Goal: Task Accomplishment & Management: Manage account settings

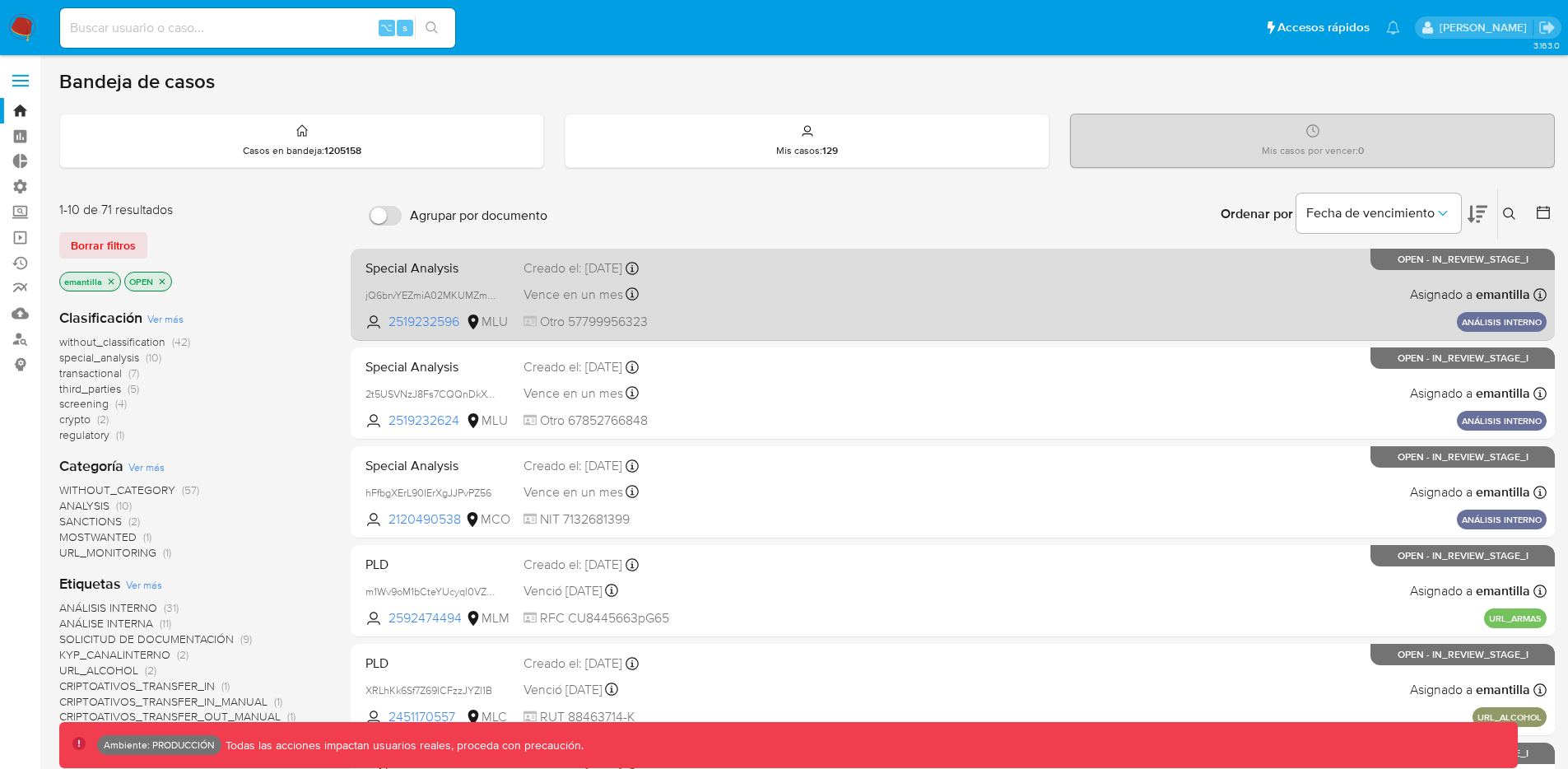
click at [743, 283] on div "Vence en un mes Vence el 17/11/2025 11:43:11" at bounding box center [646, 294] width 246 height 23
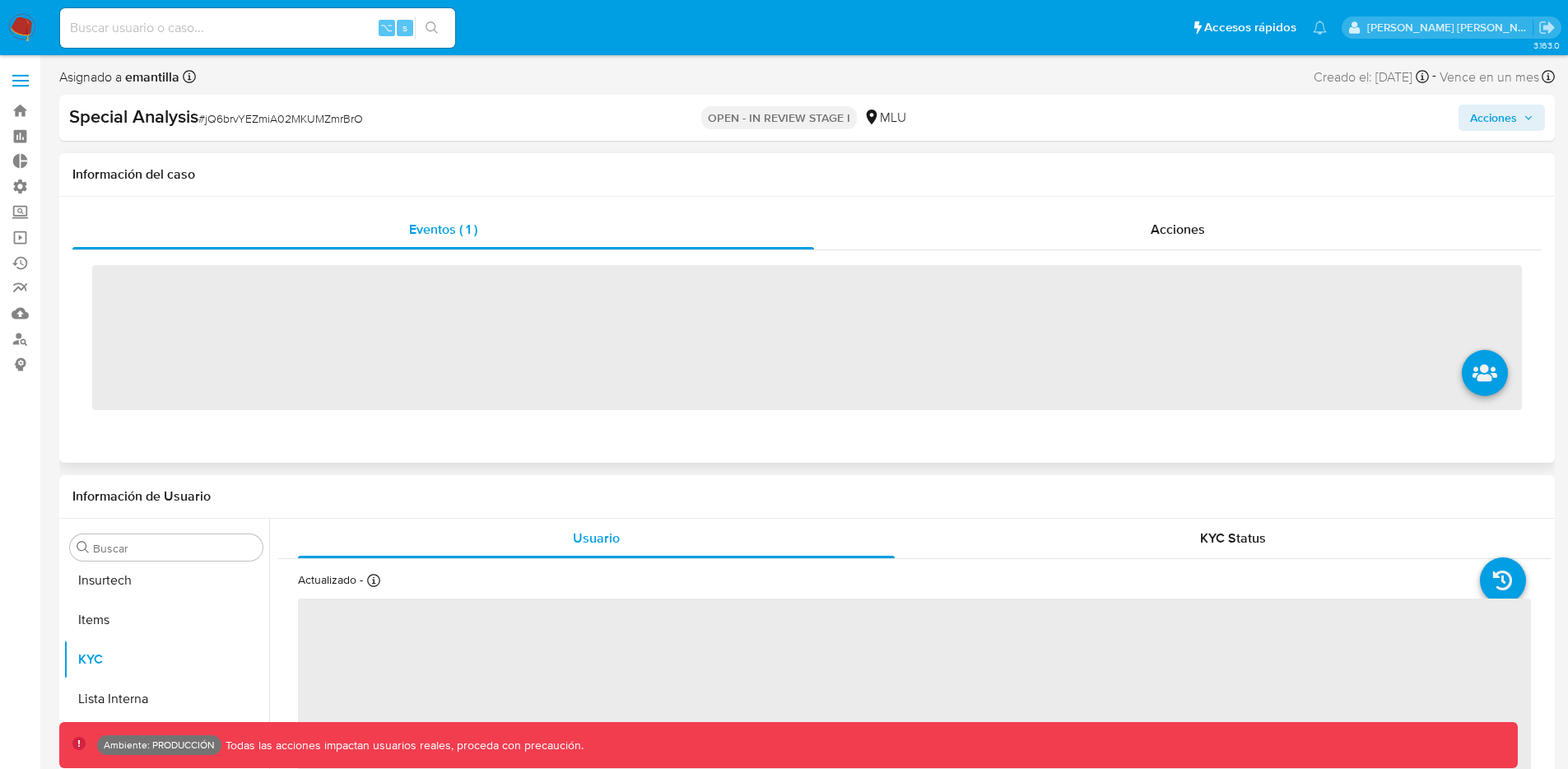
scroll to position [854, 0]
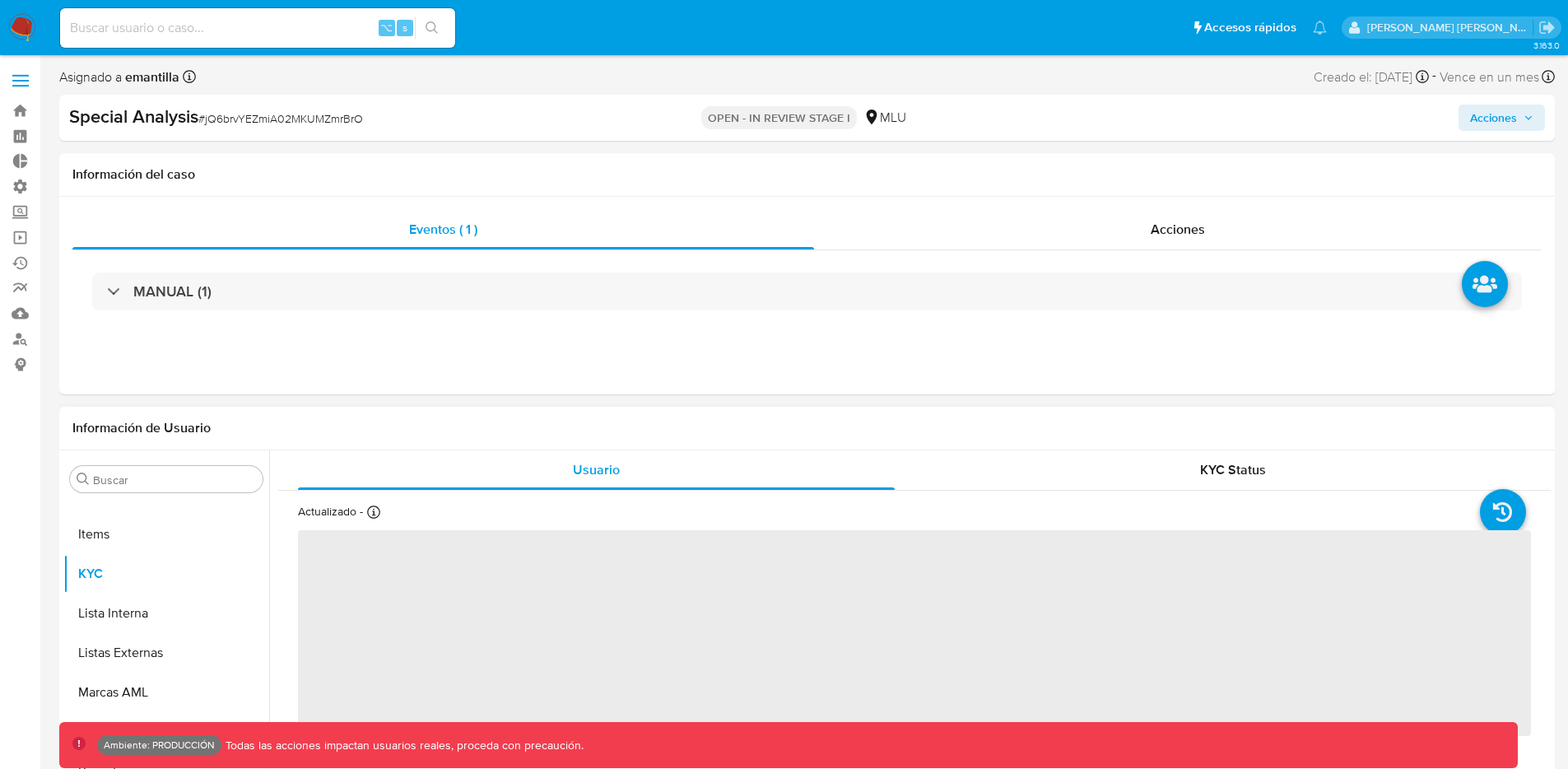
select select "10"
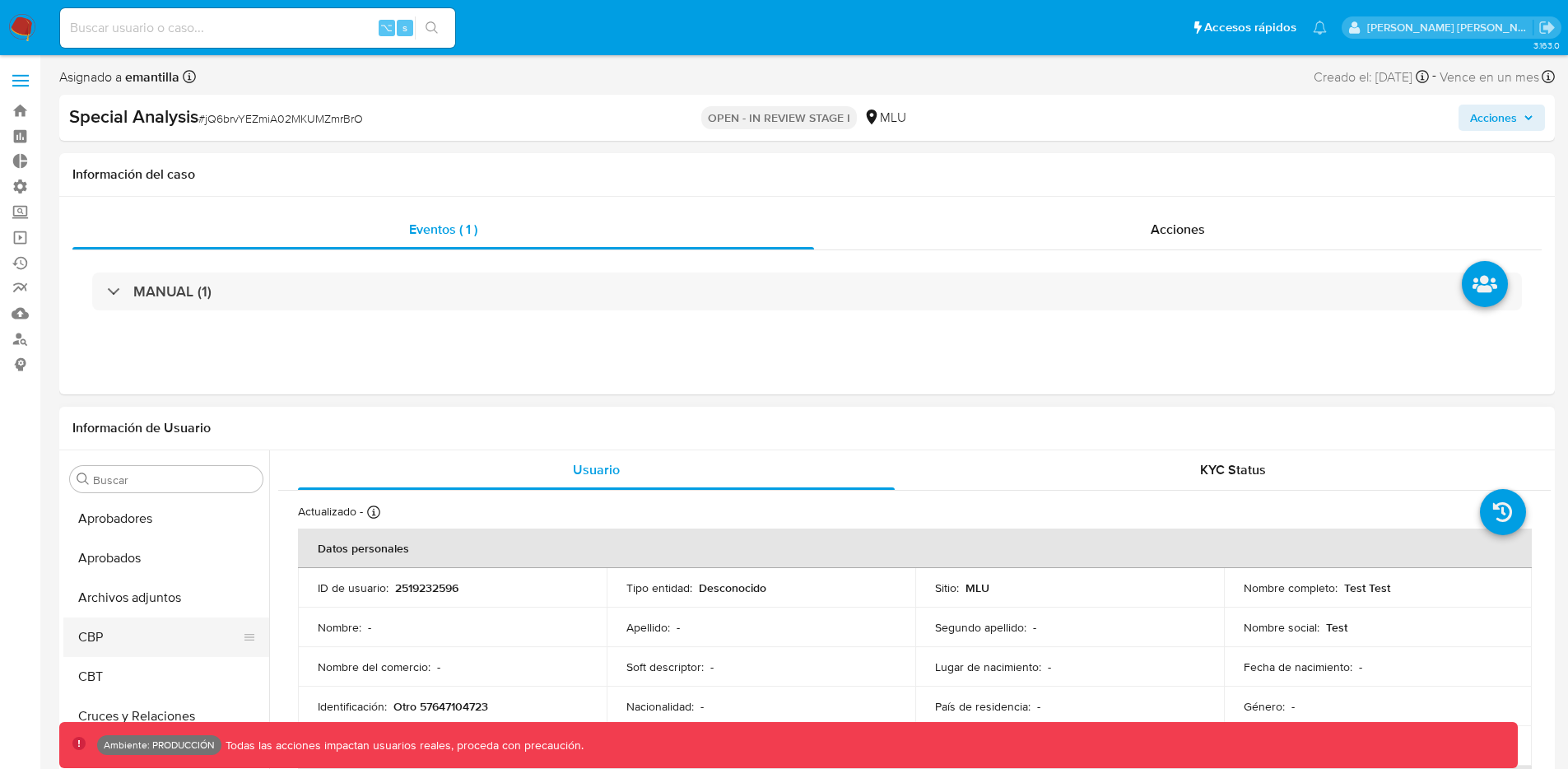
scroll to position [87, 0]
click at [179, 560] on button "Archivos adjuntos" at bounding box center [159, 551] width 192 height 40
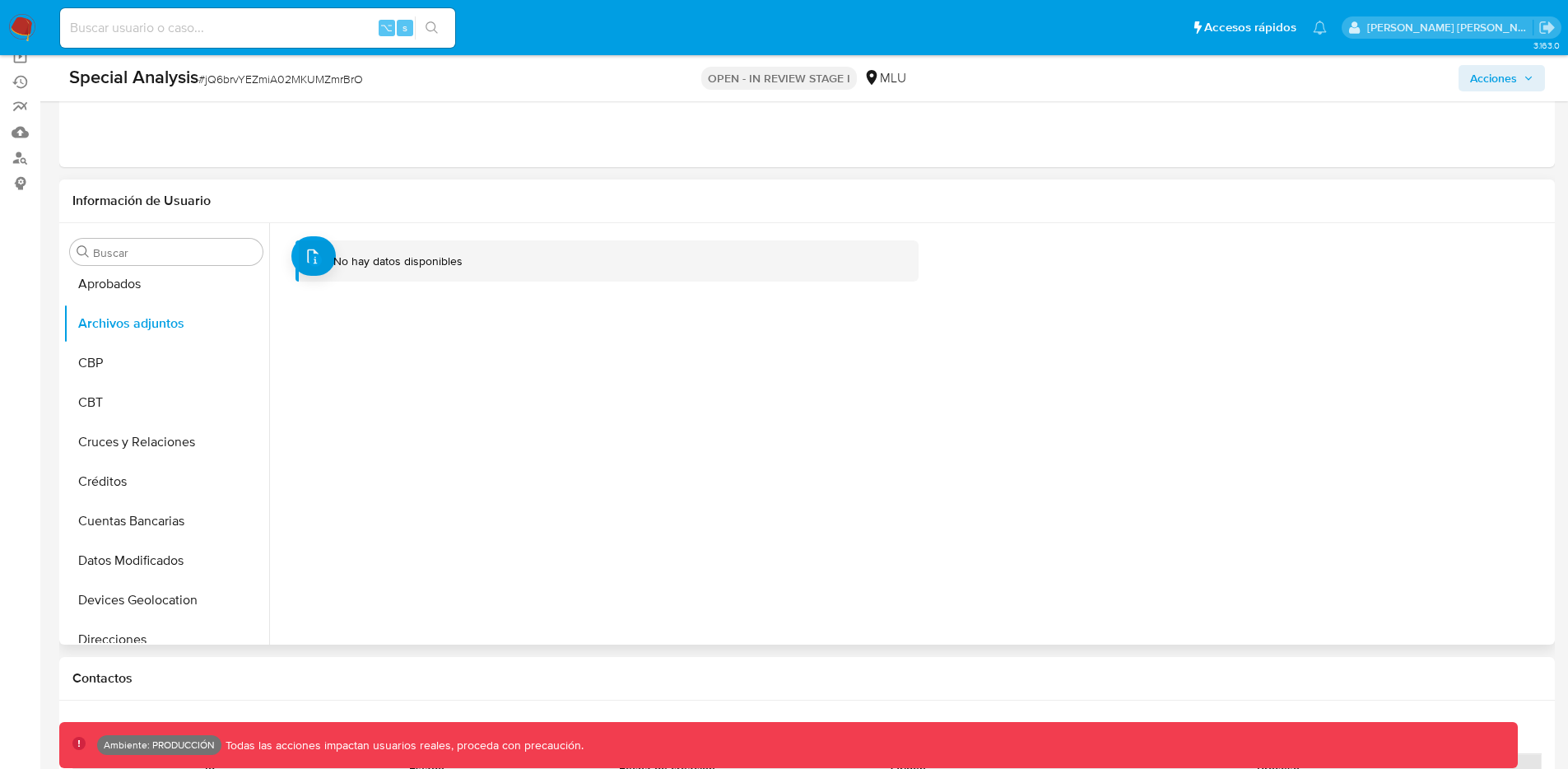
scroll to position [181, 0]
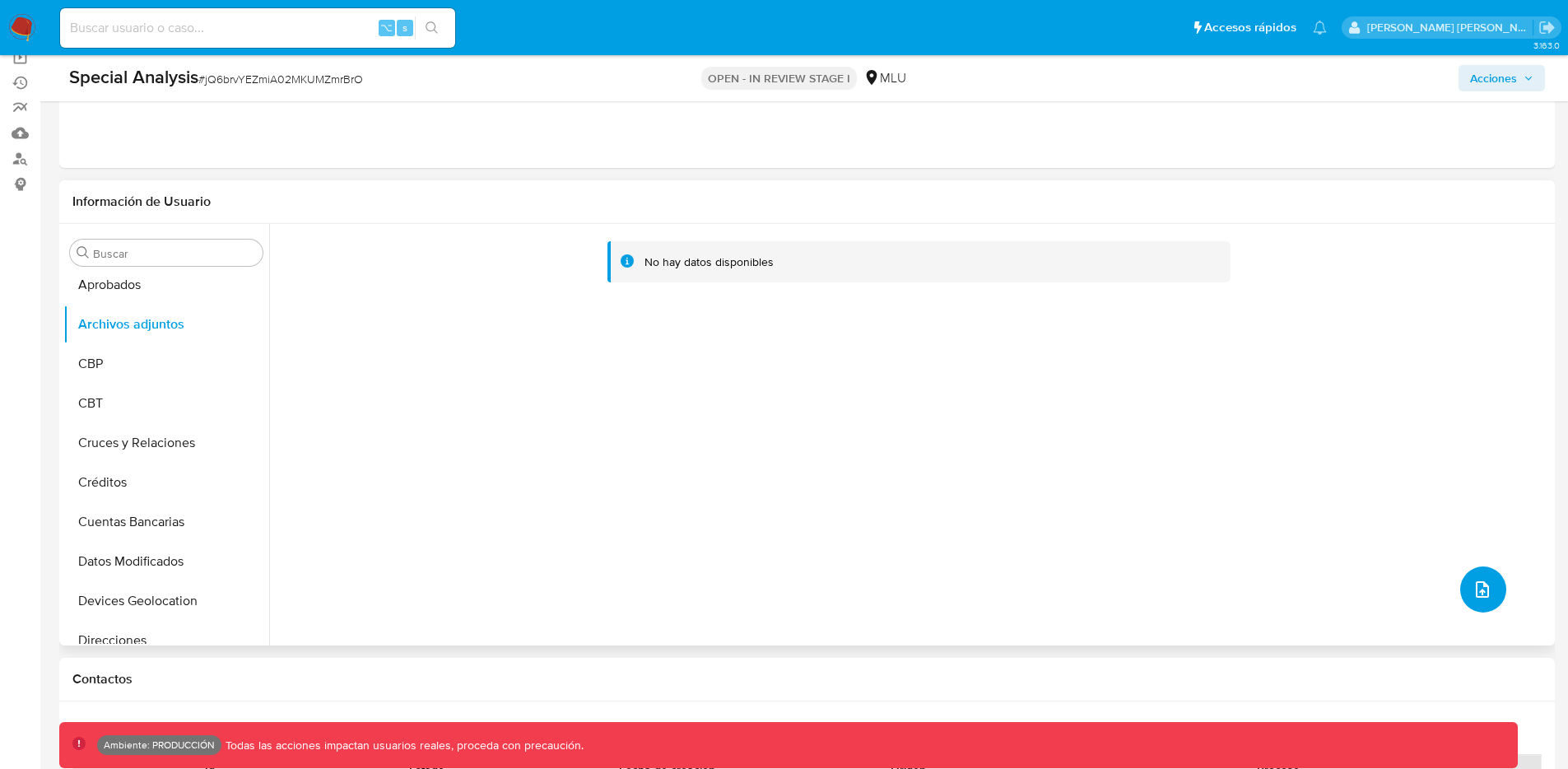
click at [1484, 597] on span "upload-file" at bounding box center [1483, 589] width 20 height 20
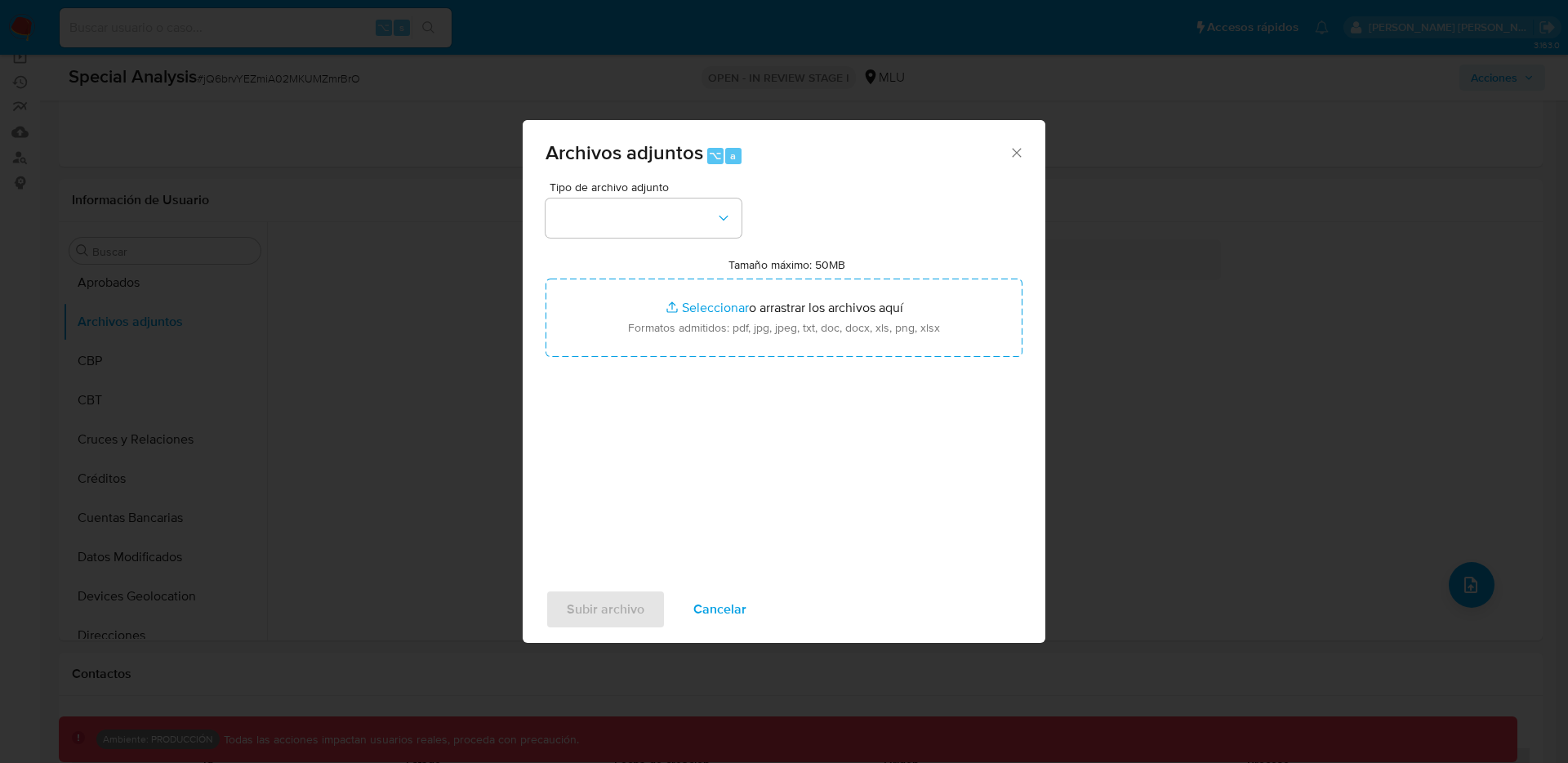
click at [1014, 155] on icon "Cerrar" at bounding box center [1017, 152] width 16 height 16
